Goal: Task Accomplishment & Management: Use online tool/utility

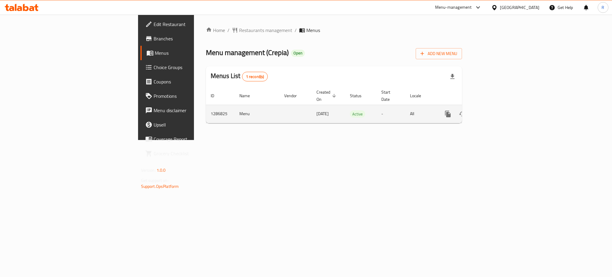
click at [494, 110] on icon "enhanced table" at bounding box center [490, 113] width 7 height 7
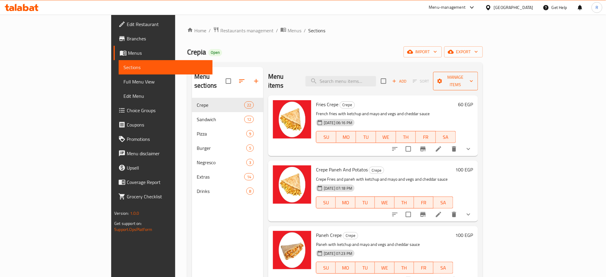
click at [473, 80] on span "Manage items" at bounding box center [455, 80] width 35 height 15
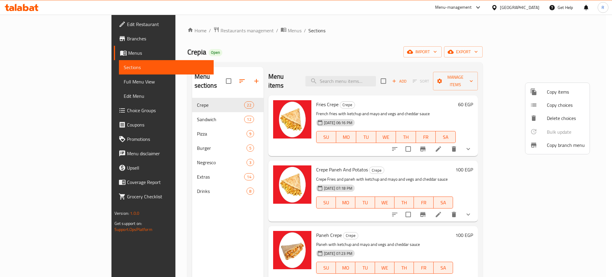
click at [549, 147] on span "Copy branch menu" at bounding box center [566, 144] width 38 height 7
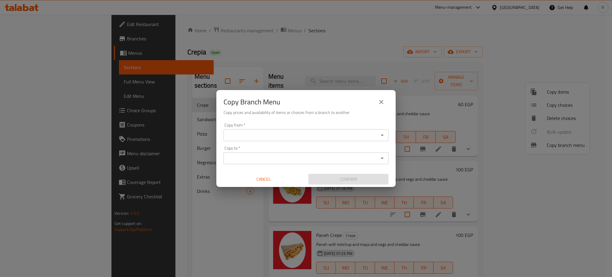
click at [362, 134] on input "Copy from   *" at bounding box center [300, 135] width 151 height 8
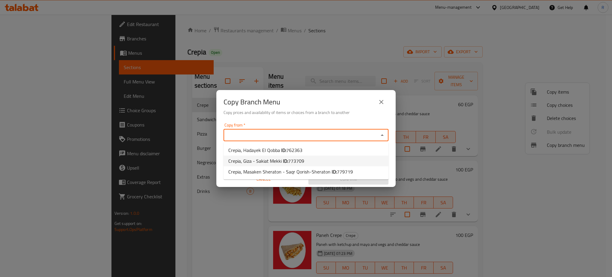
click at [330, 161] on li "Crepia, Giza - Sakiat Mekki ID: 773709" at bounding box center [305, 160] width 165 height 11
type input "Crepia, Giza - Sakiat Mekki"
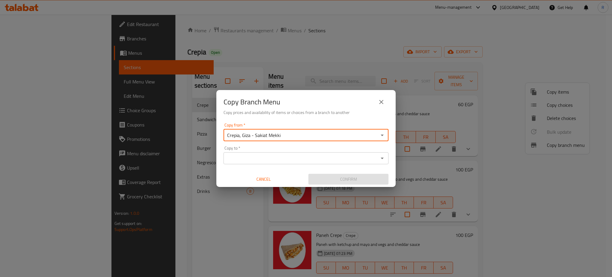
click at [324, 162] on input "Copy to   *" at bounding box center [300, 158] width 151 height 8
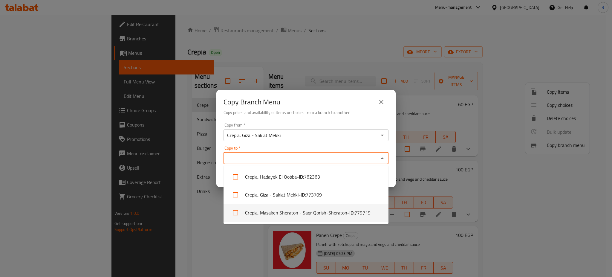
click at [313, 212] on li "Crepia, [PERSON_NAME] - Saqr Qorish-Sheraton - ID: 779719" at bounding box center [305, 212] width 165 height 18
checkbox input "true"
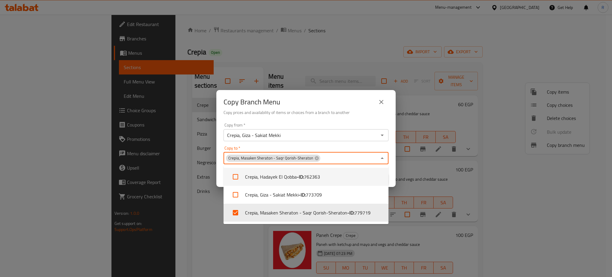
click at [391, 180] on div "Copy from   * Crepia, Giza - Sakiat Mekki Copy from * Copy to   * Crepia, Masak…" at bounding box center [305, 153] width 179 height 67
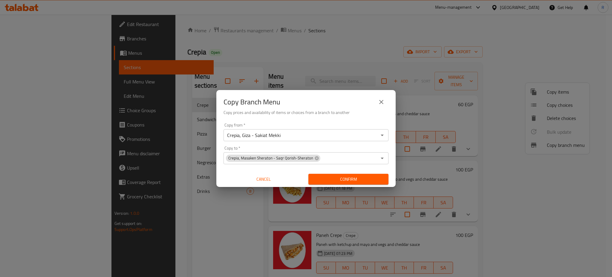
click at [364, 178] on span "Confirm" at bounding box center [348, 178] width 70 height 7
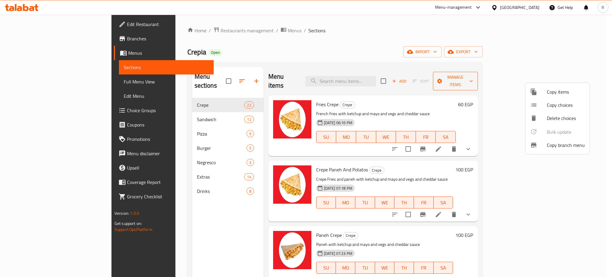
drag, startPoint x: 385, startPoint y: 41, endPoint x: 539, endPoint y: 81, distance: 158.7
click at [385, 41] on div at bounding box center [306, 138] width 612 height 277
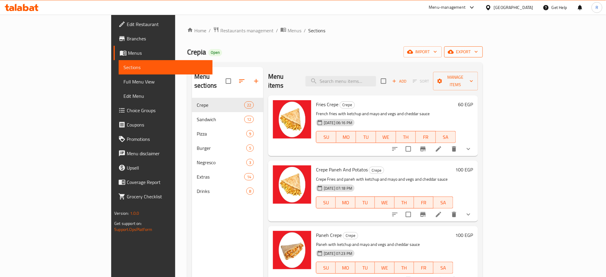
click at [482, 47] on button "export" at bounding box center [463, 51] width 39 height 11
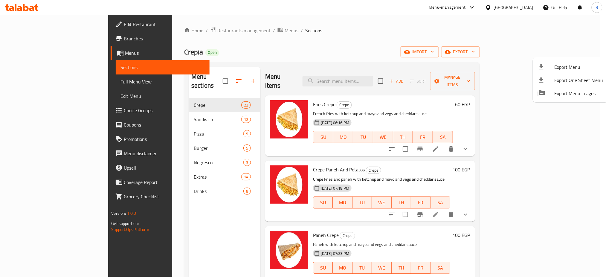
click at [573, 64] on span "Export Menu" at bounding box center [578, 66] width 49 height 7
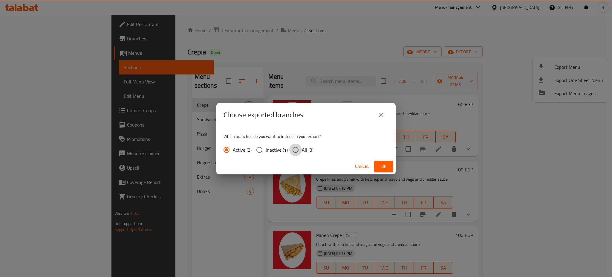
click at [295, 147] on input "All (3)" at bounding box center [295, 149] width 13 height 13
radio input "true"
click at [377, 165] on button "Ok" at bounding box center [383, 166] width 19 height 11
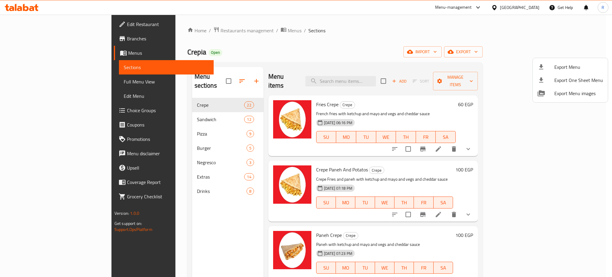
click at [27, 8] on div at bounding box center [306, 138] width 612 height 277
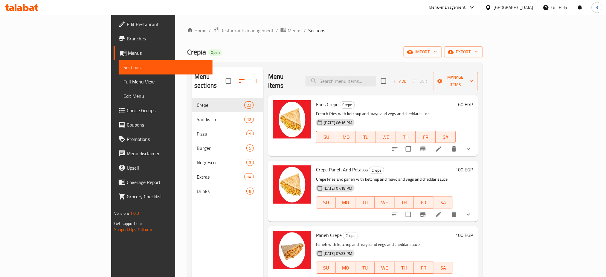
click at [27, 8] on icon at bounding box center [26, 7] width 6 height 7
